Goal: Navigation & Orientation: Go to known website

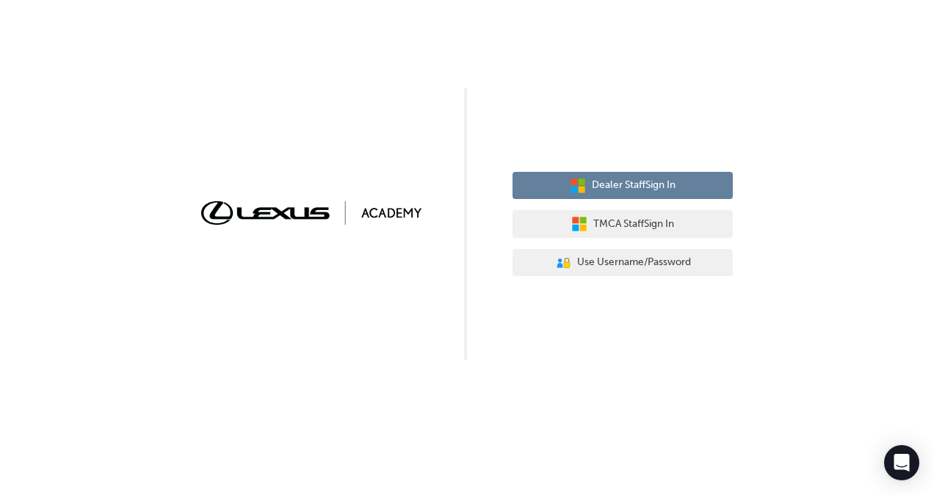
click at [615, 187] on span "Dealer Staff Sign In" at bounding box center [634, 185] width 84 height 17
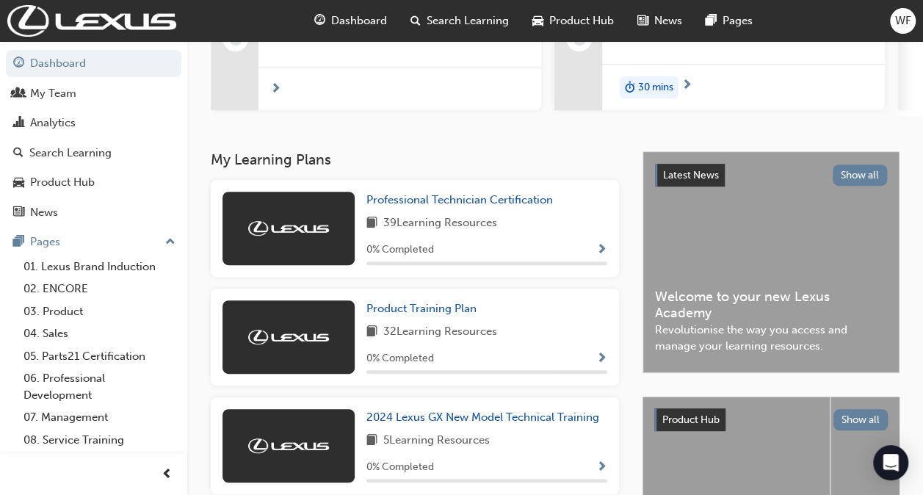
scroll to position [73, 0]
